Goal: Task Accomplishment & Management: Manage account settings

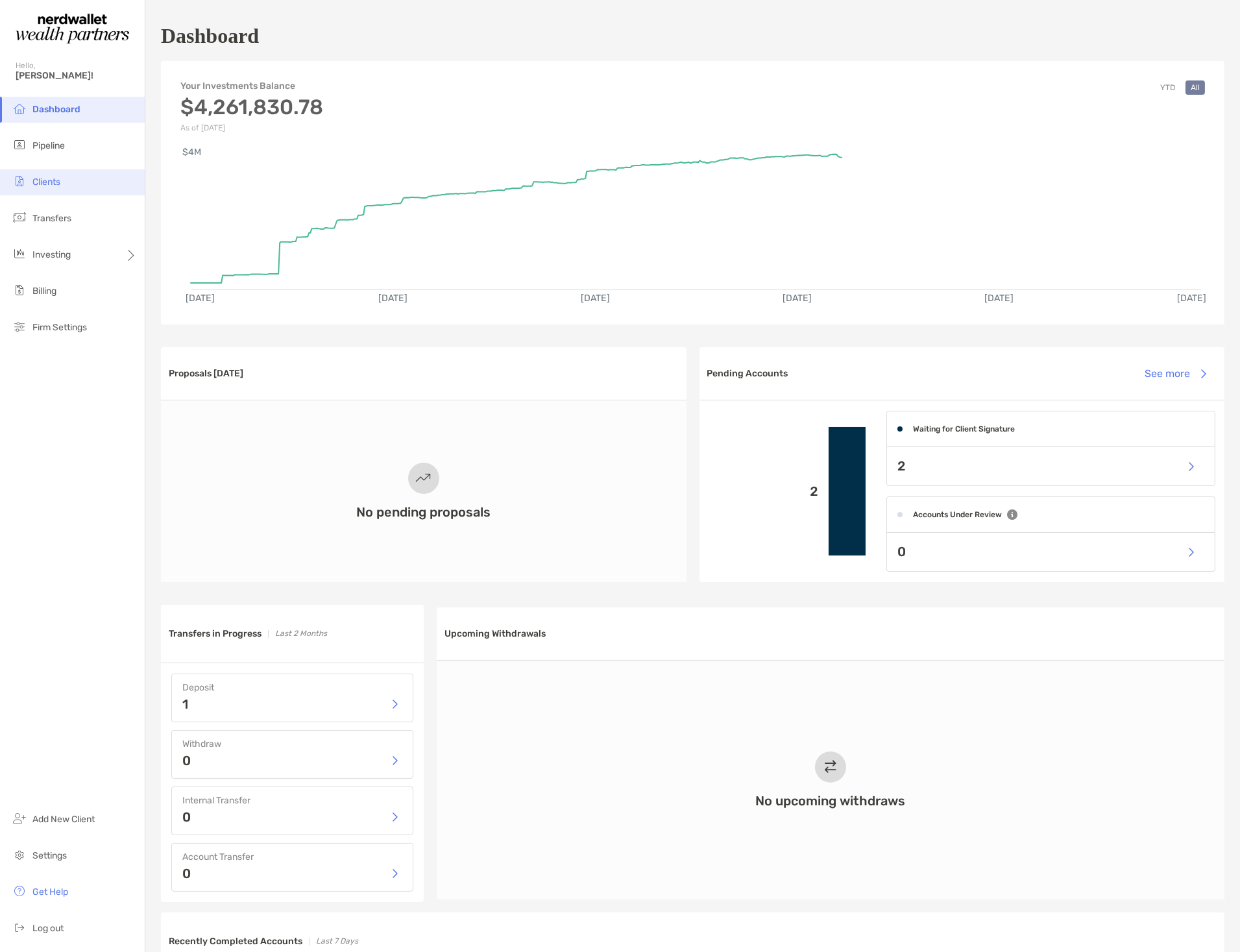
click at [51, 184] on span "Clients" at bounding box center [46, 182] width 28 height 11
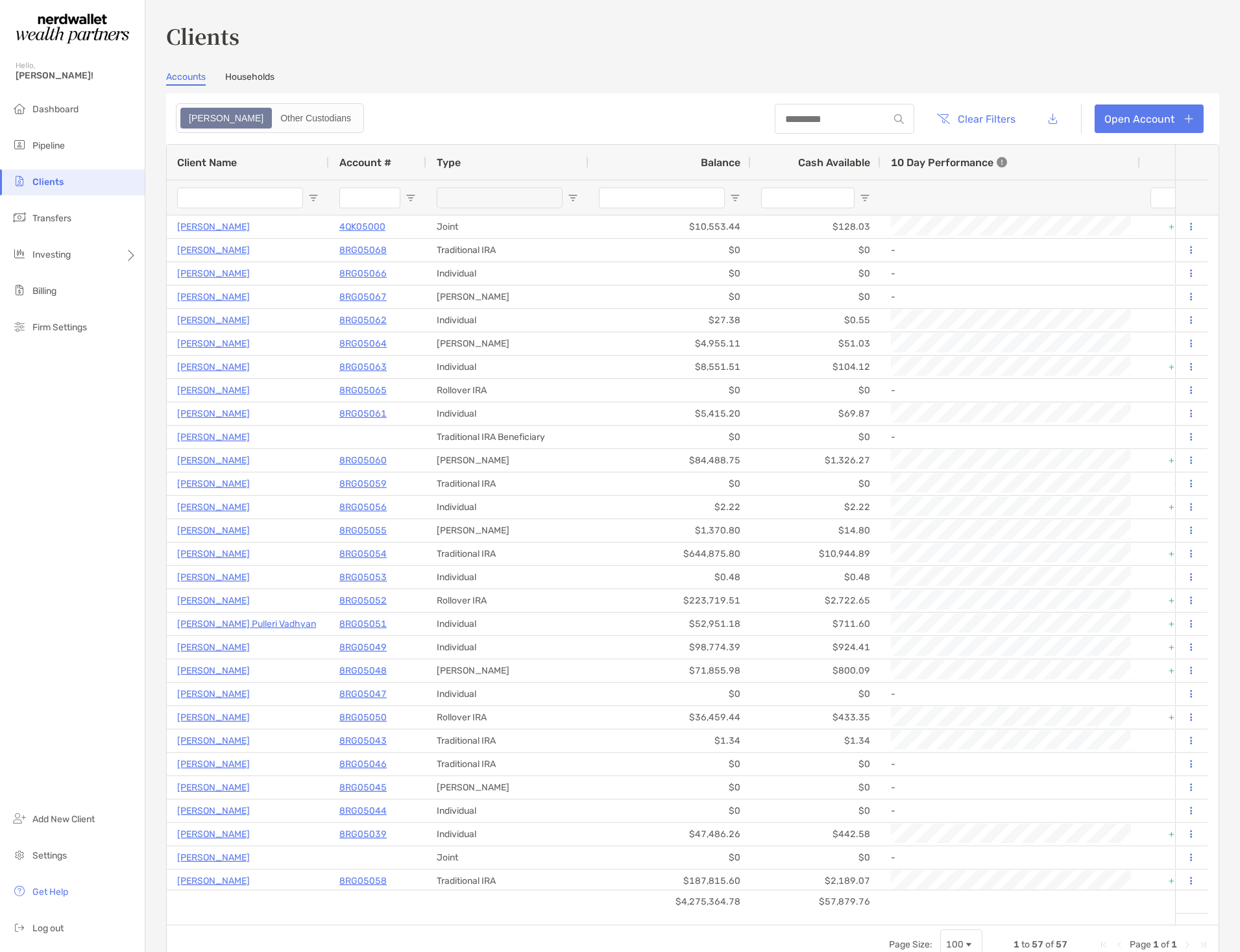
type input "***"
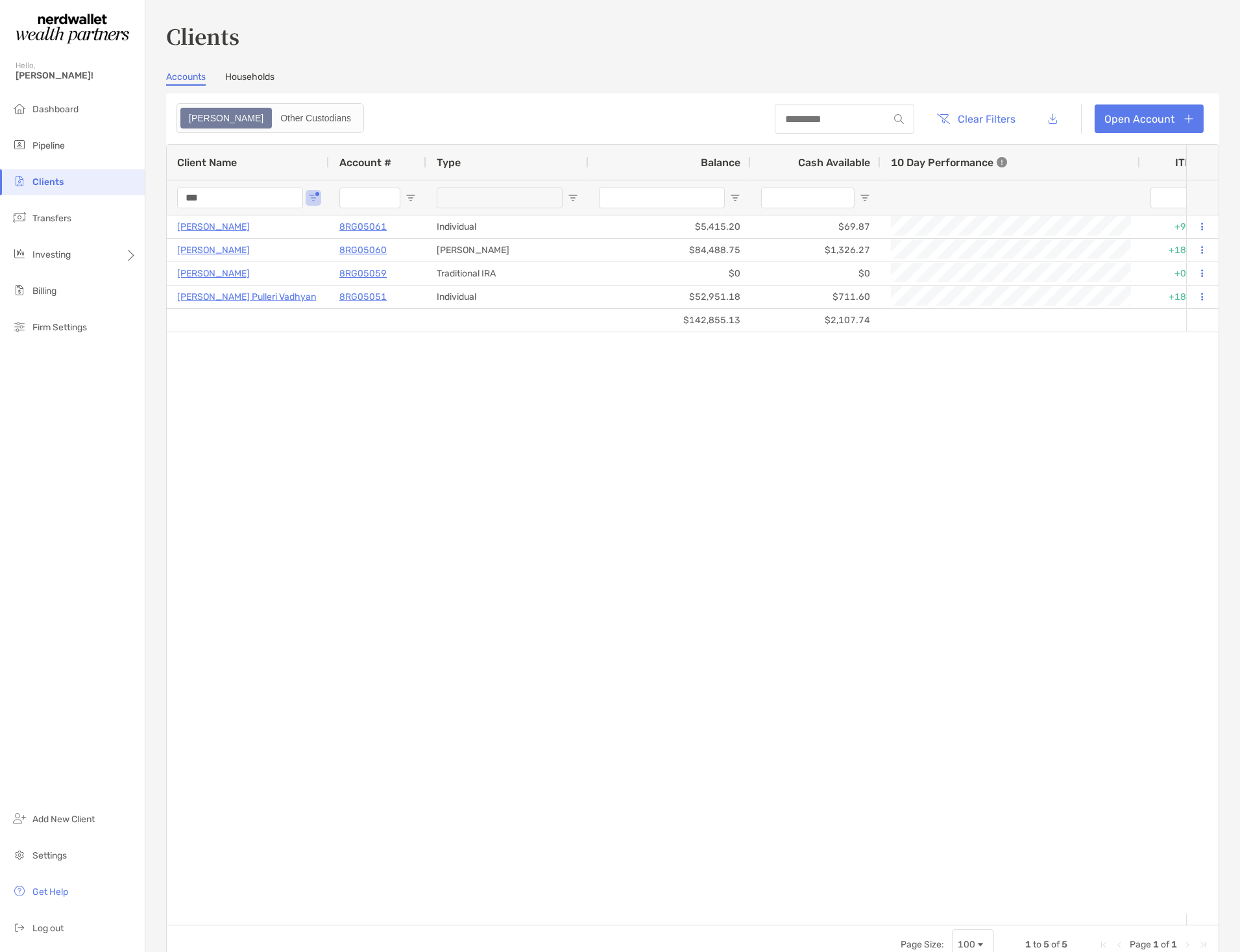
drag, startPoint x: 214, startPoint y: 196, endPoint x: 143, endPoint y: 203, distance: 71.3
click at [143, 203] on div "Clients Hello, [PERSON_NAME]! Dashboard Pipeline Clients Transfers Investing Bi…" at bounding box center [620, 476] width 1240 height 952
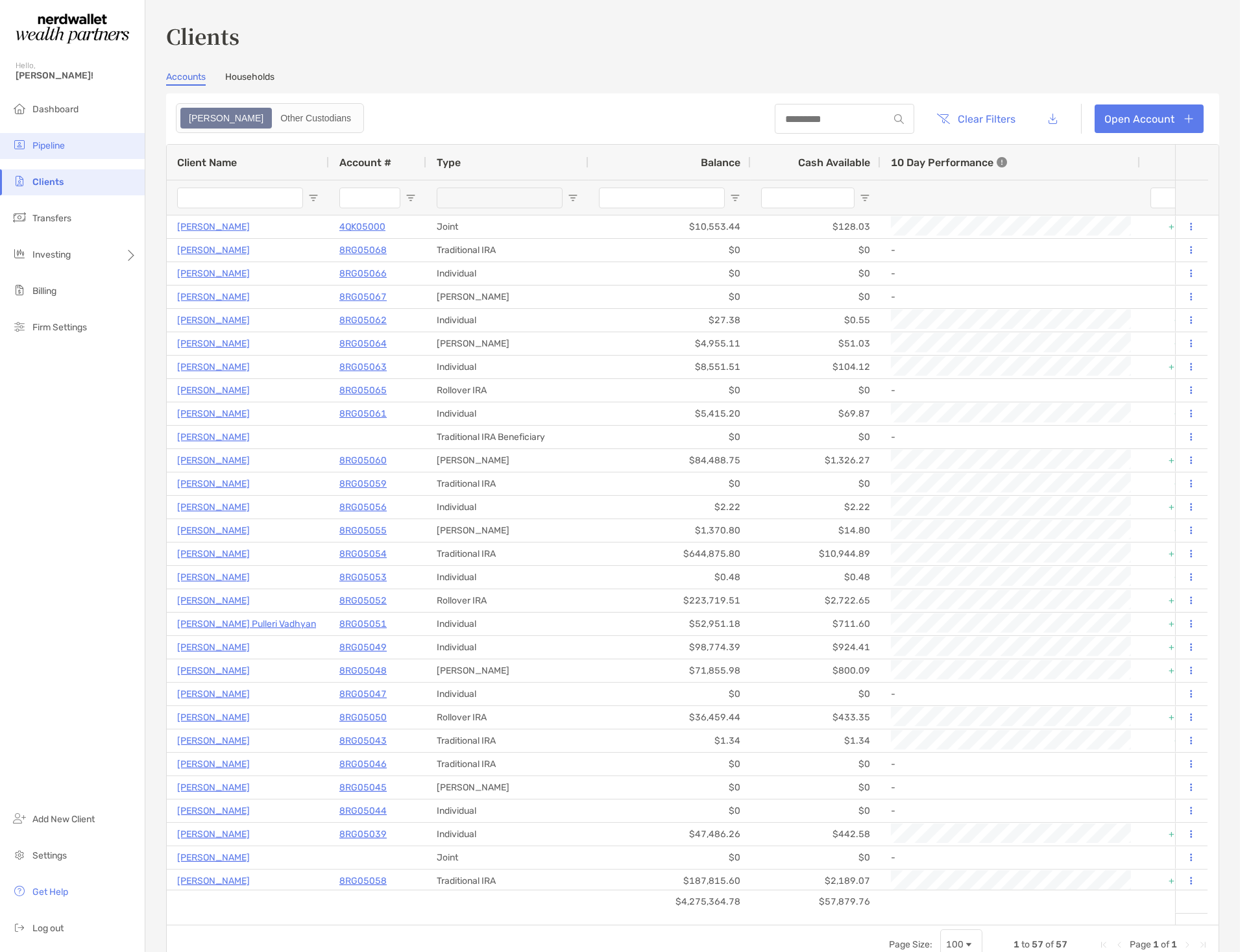
click at [31, 147] on li "Pipeline" at bounding box center [72, 146] width 145 height 26
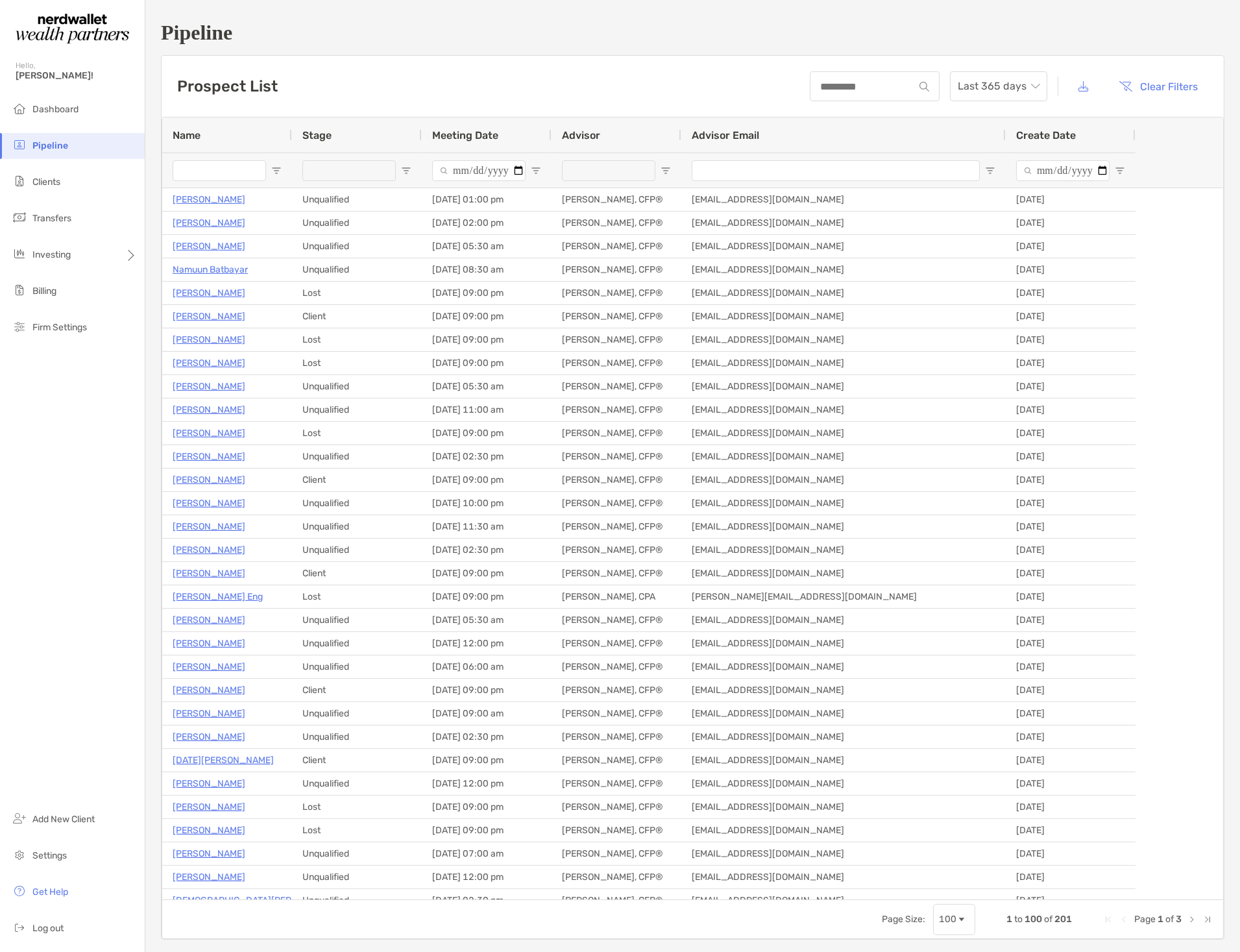
type input "**********"
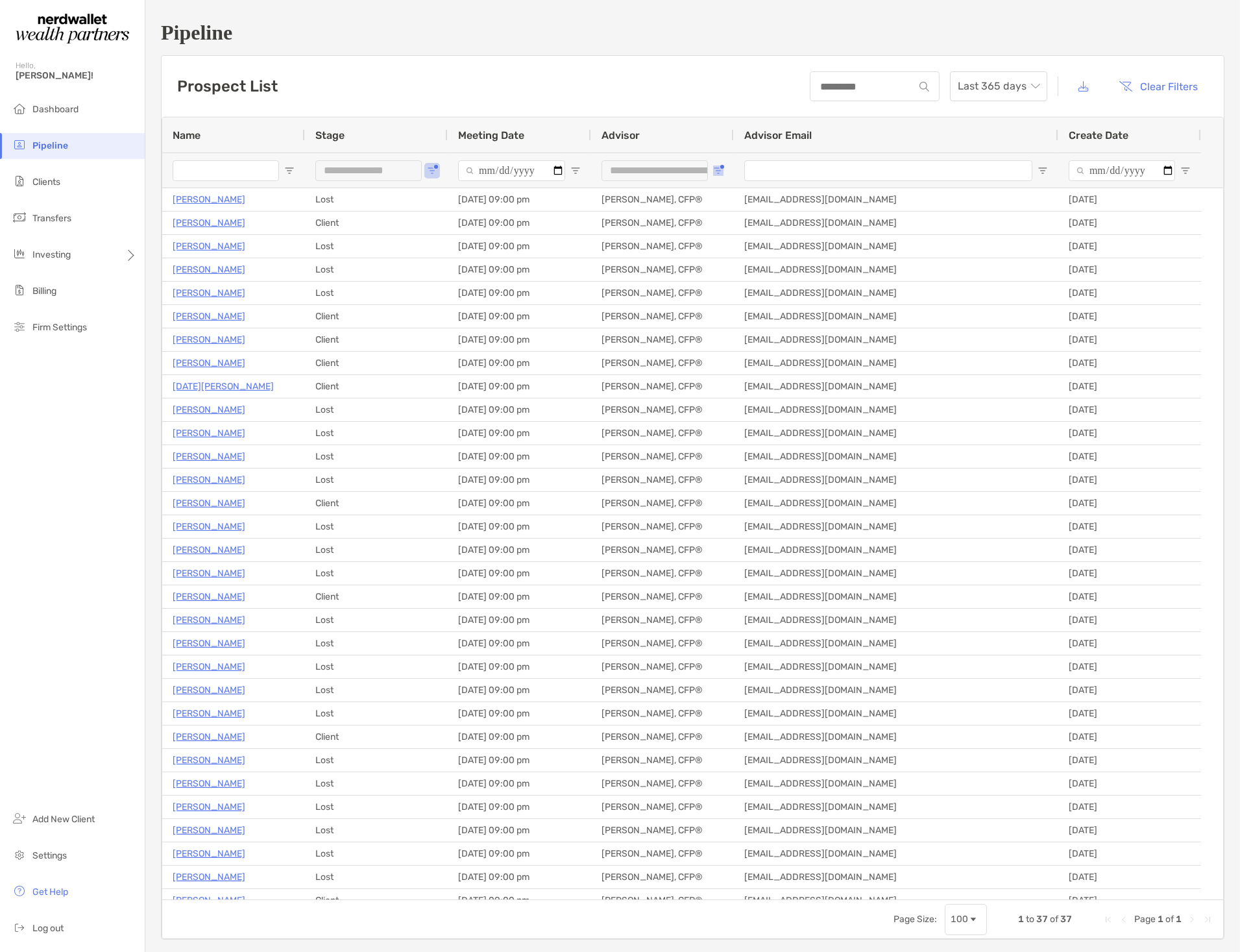
click at [718, 170] on span "Open Filter Menu" at bounding box center [718, 170] width 10 height 10
type input "**********"
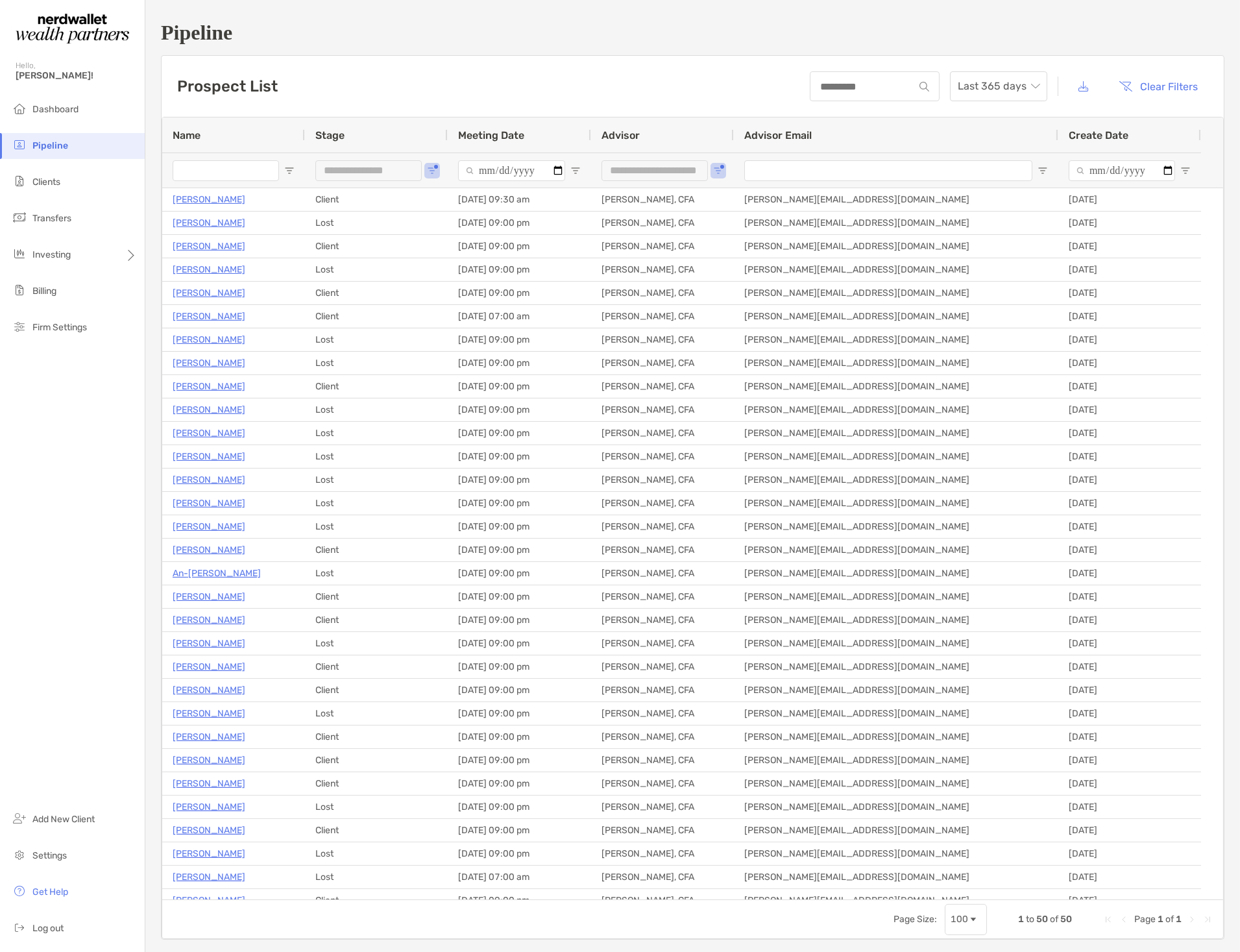
click at [725, 88] on div "Prospect List Last 365 days Clear Filters" at bounding box center [692, 86] width 1062 height 61
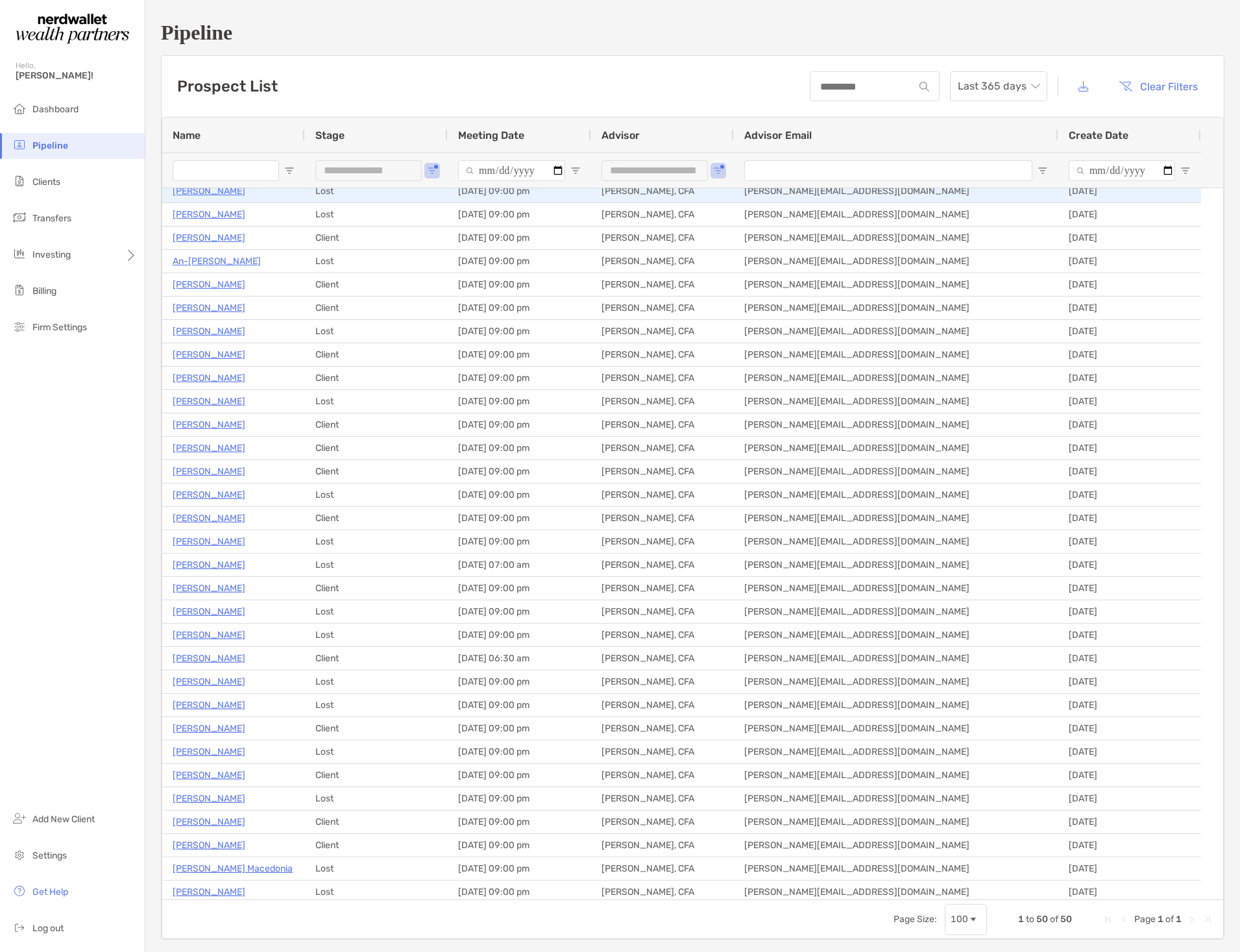
scroll to position [240, 0]
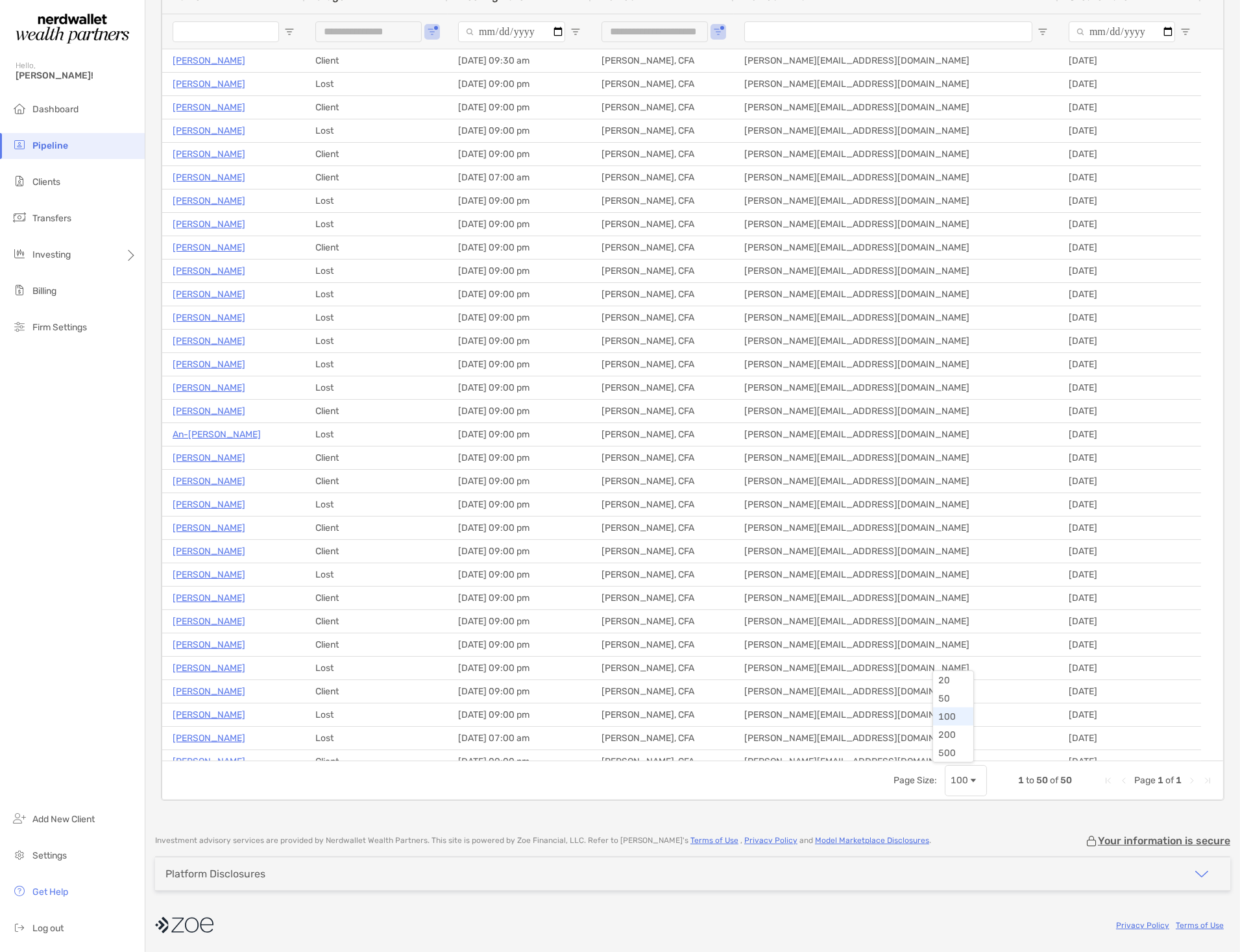
click at [969, 780] on span "Page Size" at bounding box center [973, 780] width 10 height 10
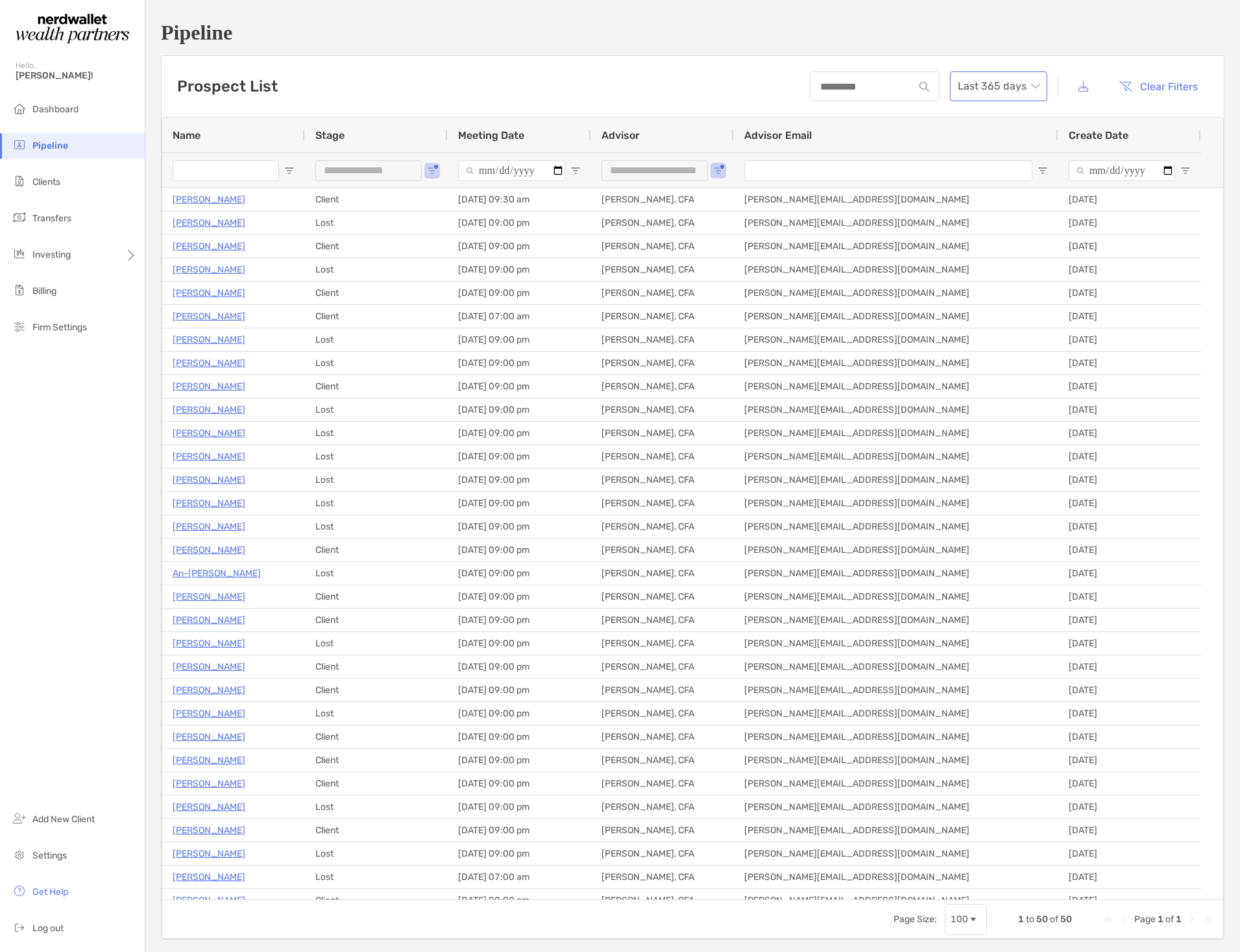
click at [1027, 87] on span "Last 365 days" at bounding box center [998, 87] width 82 height 29
click at [1077, 82] on button "button" at bounding box center [1084, 87] width 30 height 28
click at [911, 44] on div "**********" at bounding box center [693, 480] width 1095 height 960
click at [1004, 86] on span "Last 365 days" at bounding box center [998, 87] width 82 height 29
click at [990, 195] on div "2024" at bounding box center [990, 194] width 76 height 16
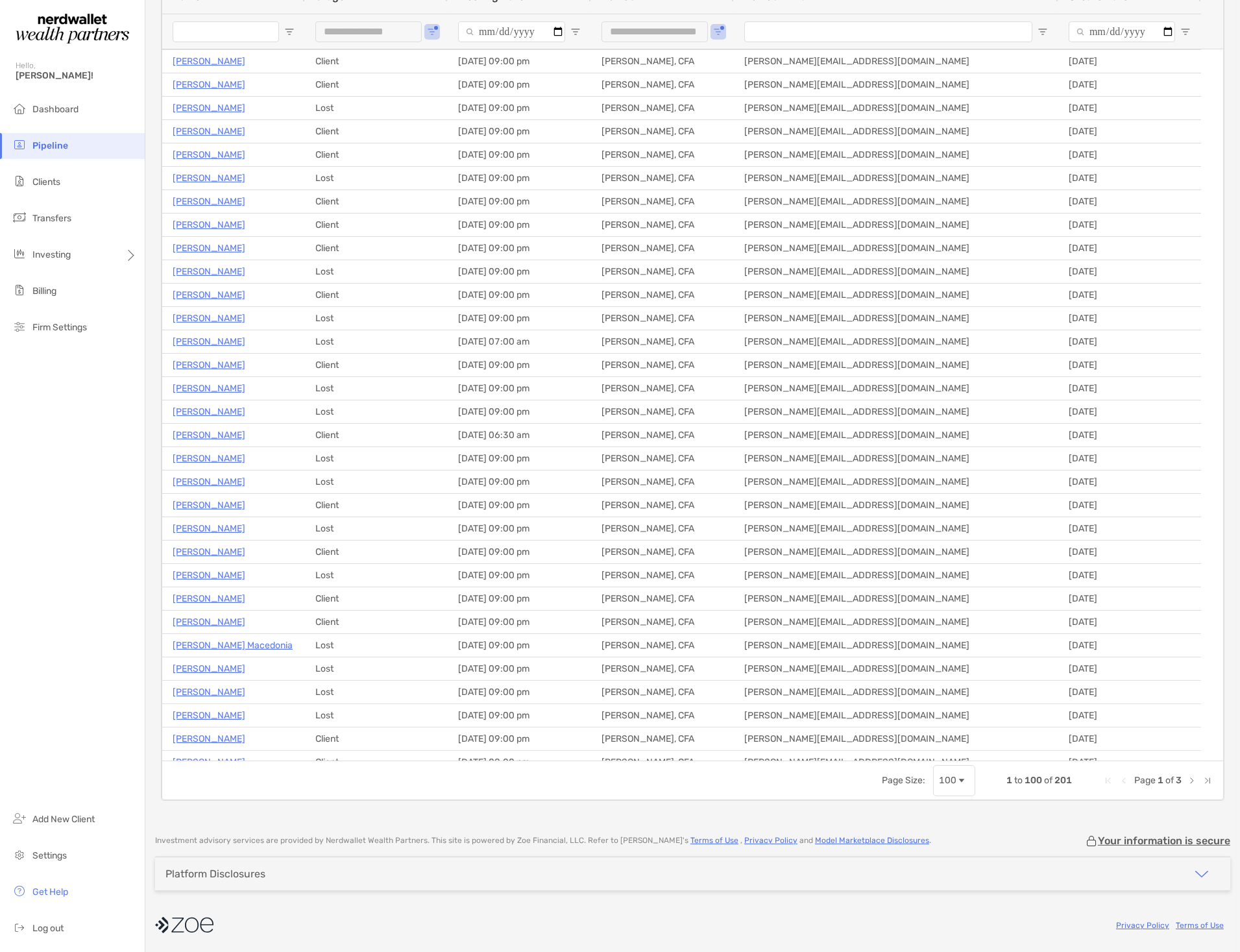
click at [1187, 778] on span "Next Page" at bounding box center [1192, 780] width 10 height 10
click at [1187, 777] on span "Next Page" at bounding box center [1192, 780] width 10 height 10
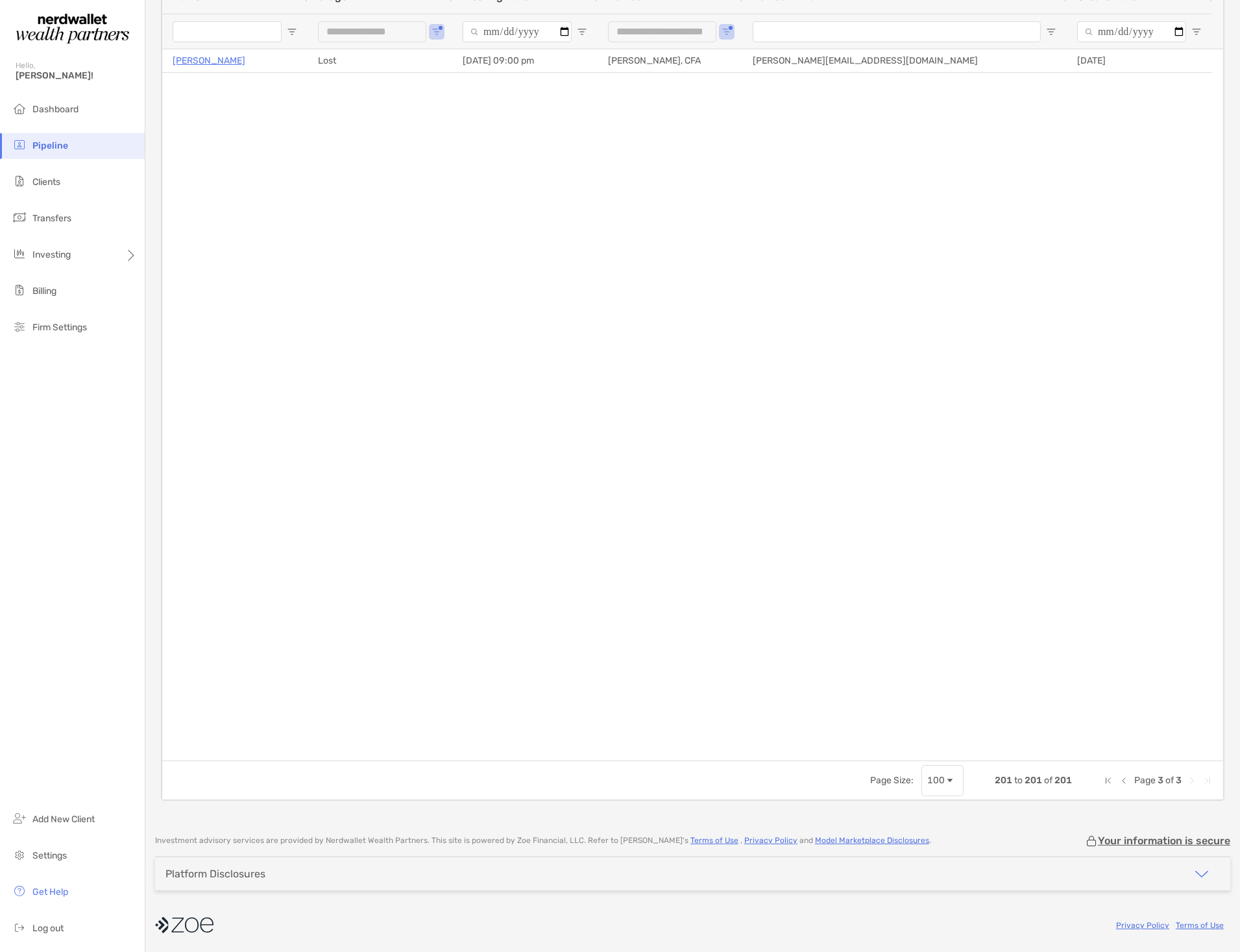
click at [1119, 780] on span "Previous Page" at bounding box center [1124, 780] width 10 height 10
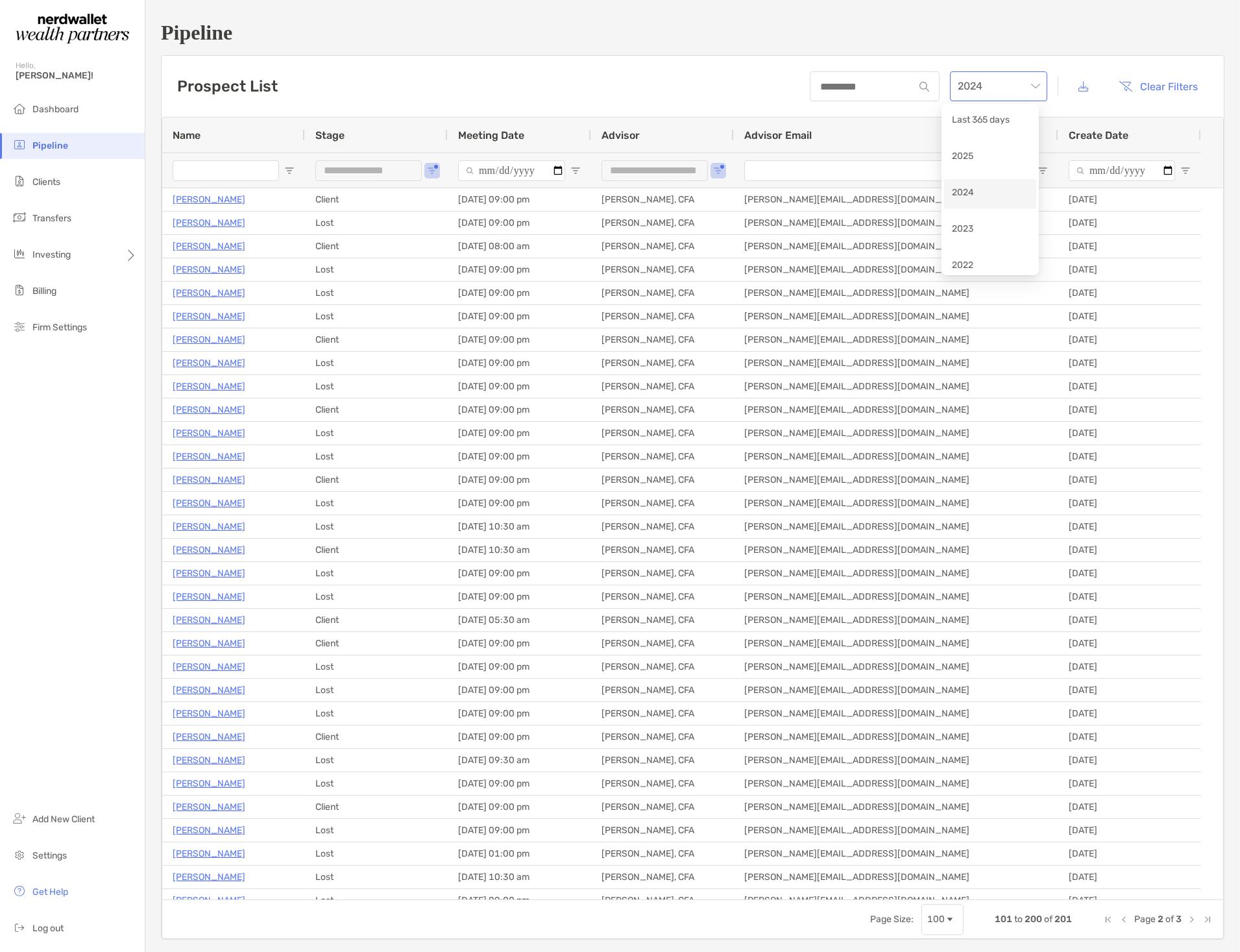
click at [976, 85] on span "2024" at bounding box center [998, 87] width 82 height 29
click at [972, 229] on div "2023" at bounding box center [990, 230] width 76 height 16
